Goal: Information Seeking & Learning: Learn about a topic

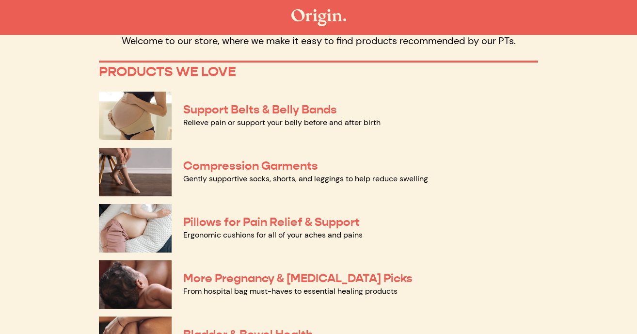
scroll to position [47, 0]
click at [257, 102] on link "Support Belts & Belly Bands" at bounding box center [260, 109] width 154 height 15
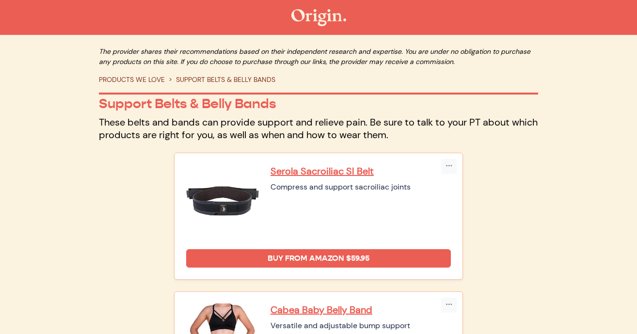
scroll to position [22, 0]
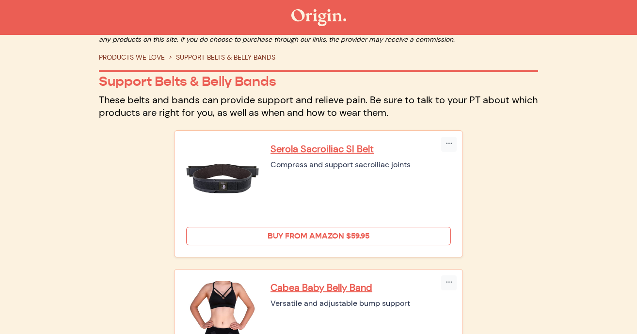
click at [316, 229] on link "Buy from Amazon $59.95" at bounding box center [318, 236] width 265 height 18
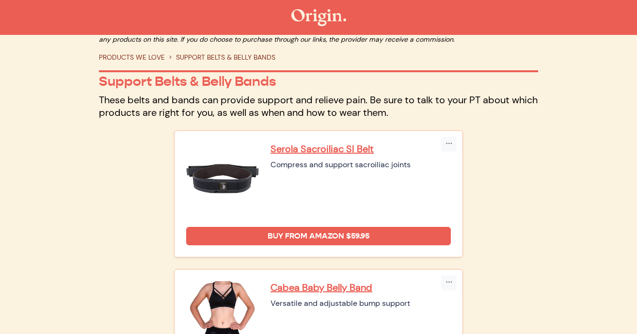
scroll to position [0, 0]
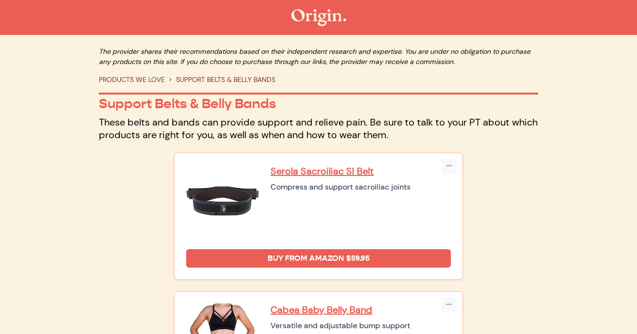
click at [133, 80] on link "PRODUCTS WE LOVE" at bounding box center [132, 79] width 66 height 9
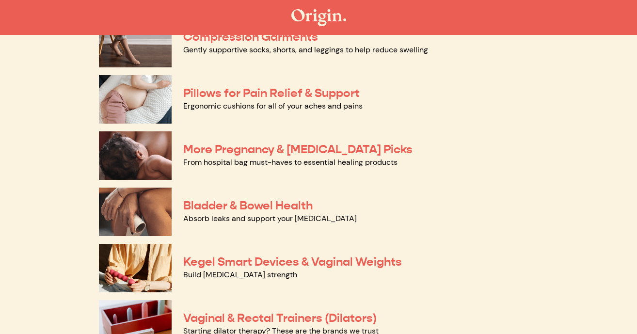
scroll to position [174, 0]
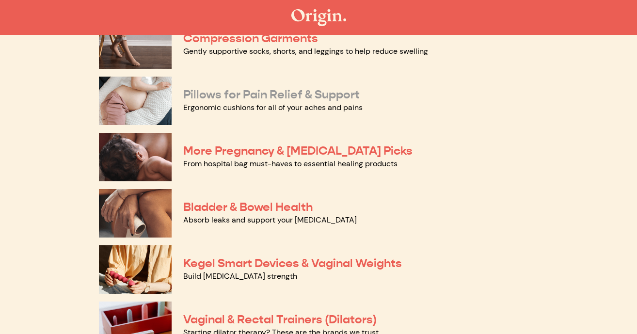
click at [298, 94] on link "Pillows for Pain Relief & Support" at bounding box center [271, 94] width 176 height 15
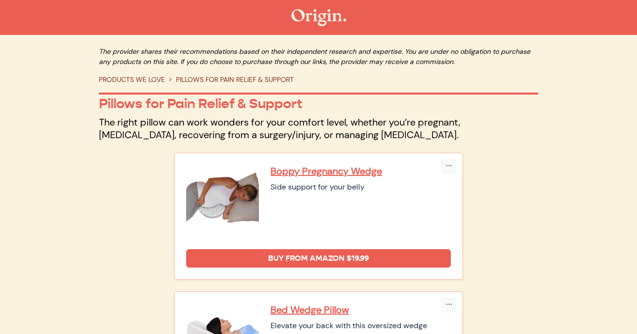
click at [141, 79] on link "PRODUCTS WE LOVE" at bounding box center [132, 79] width 66 height 9
click at [138, 80] on link "PRODUCTS WE LOVE" at bounding box center [132, 79] width 66 height 9
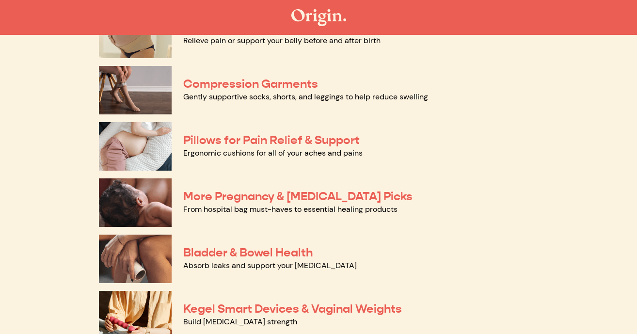
scroll to position [186, 0]
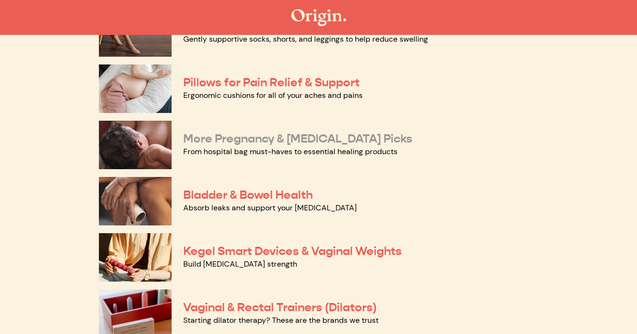
click at [328, 132] on link "More Pregnancy & [MEDICAL_DATA] Picks" at bounding box center [297, 138] width 229 height 15
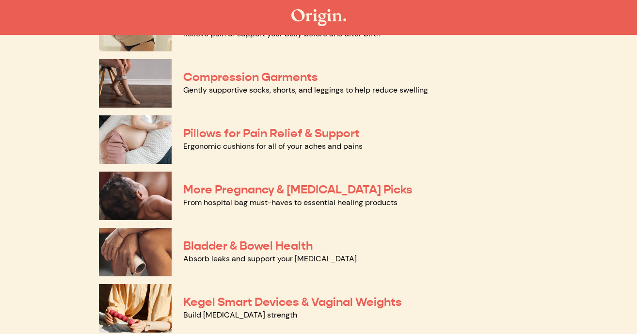
scroll to position [0, 0]
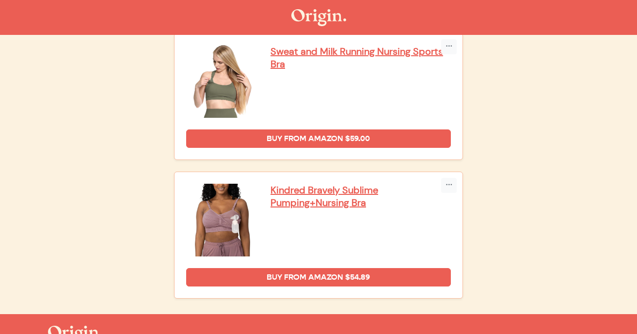
scroll to position [2123, 0]
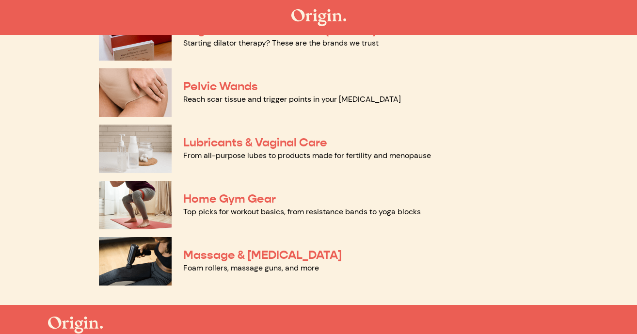
scroll to position [519, 0]
